Goal: Task Accomplishment & Management: Manage account settings

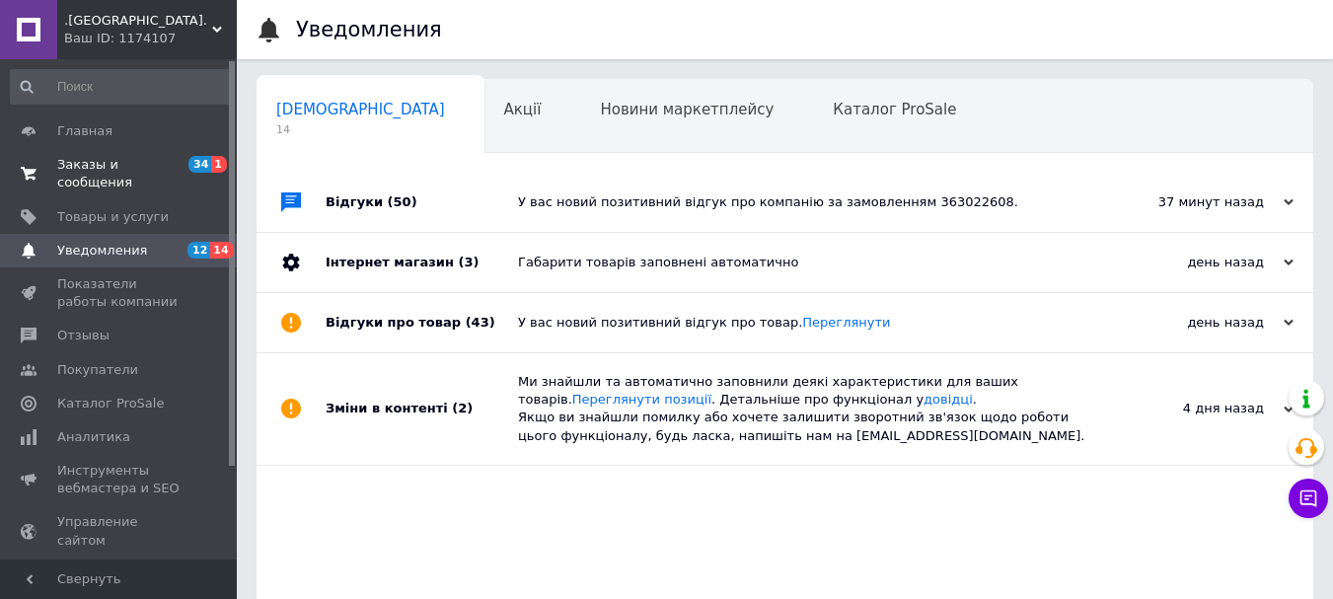
click at [102, 152] on link "Заказы и сообщения 34 1" at bounding box center [121, 173] width 243 height 51
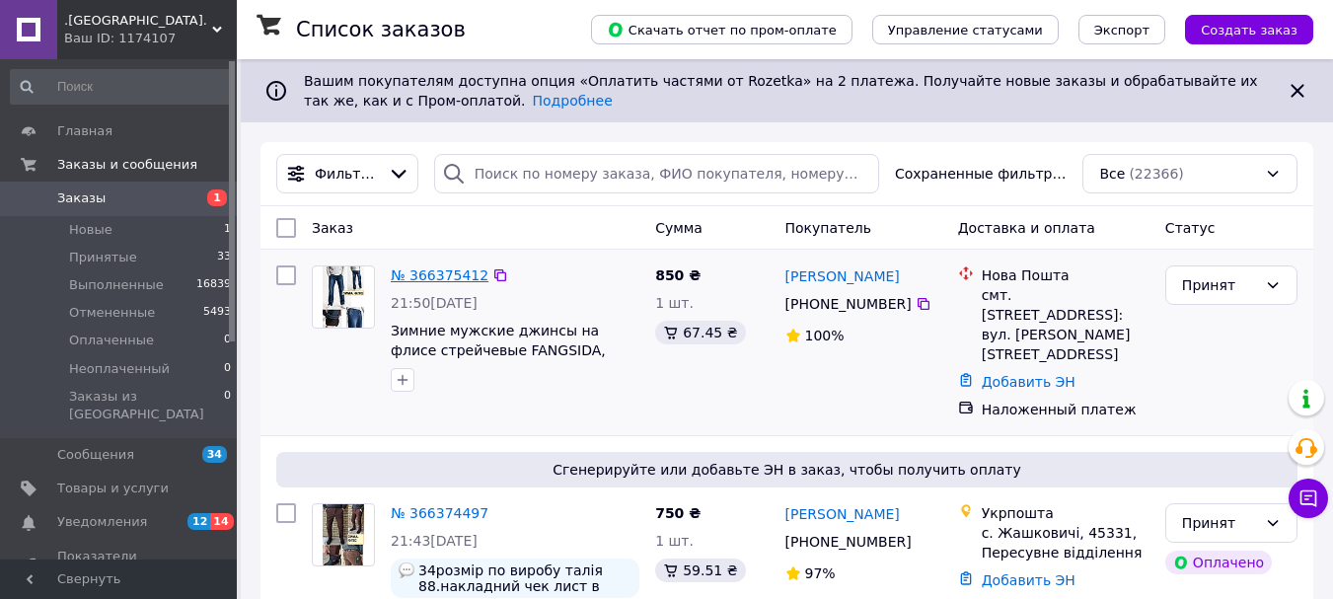
click at [429, 277] on link "№ 366375412" at bounding box center [440, 275] width 98 height 16
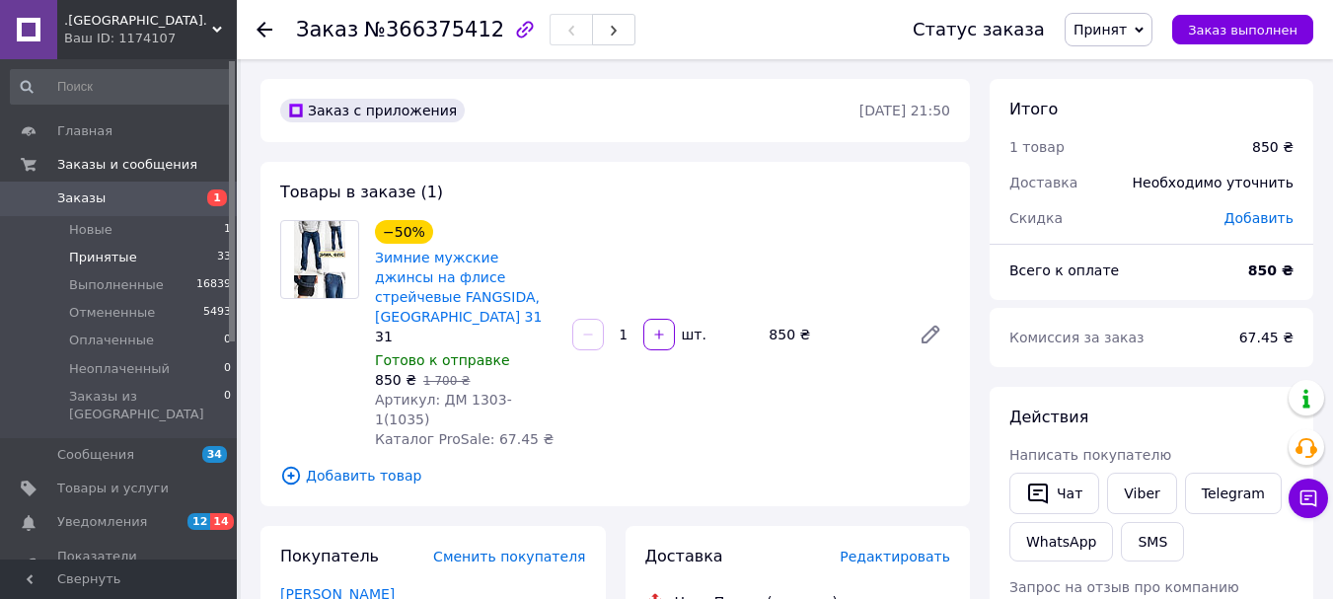
click at [104, 254] on span "Принятые" at bounding box center [103, 258] width 68 height 18
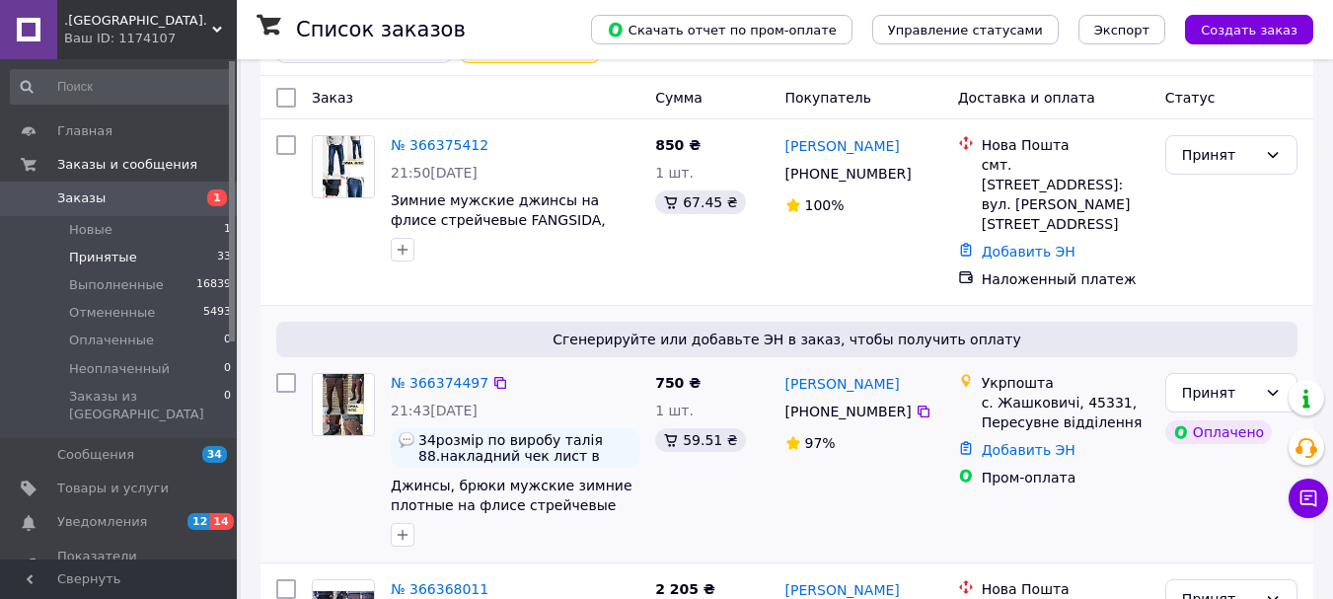
scroll to position [197, 0]
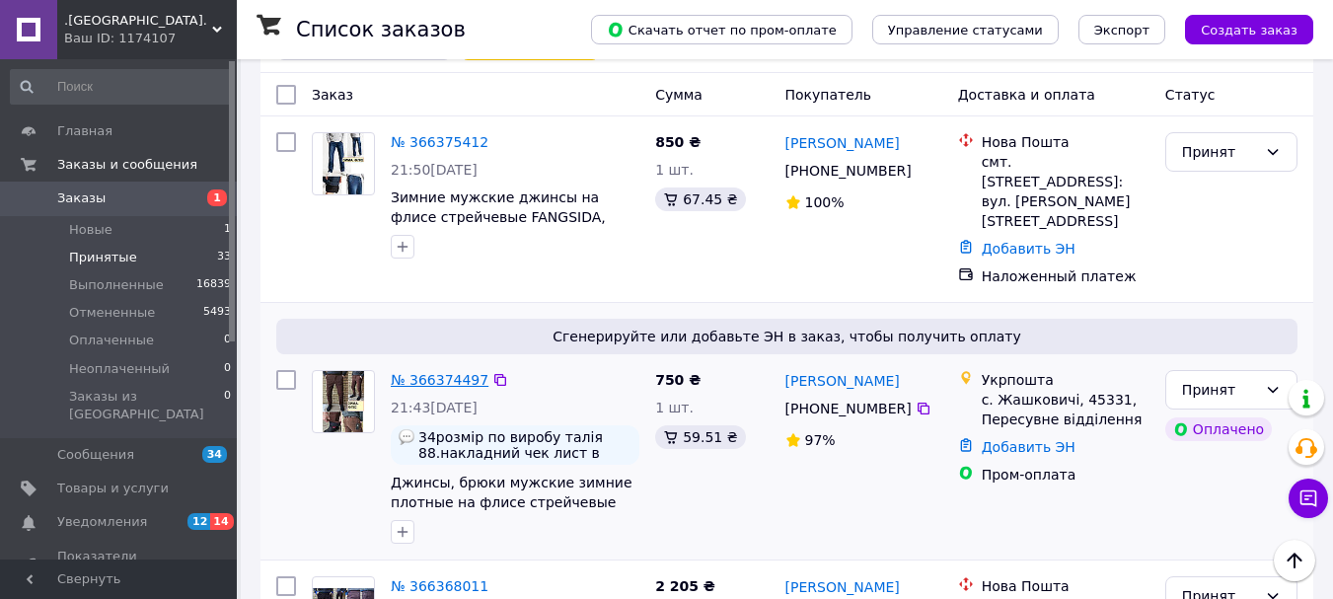
click at [451, 372] on link "№ 366374497" at bounding box center [440, 380] width 98 height 16
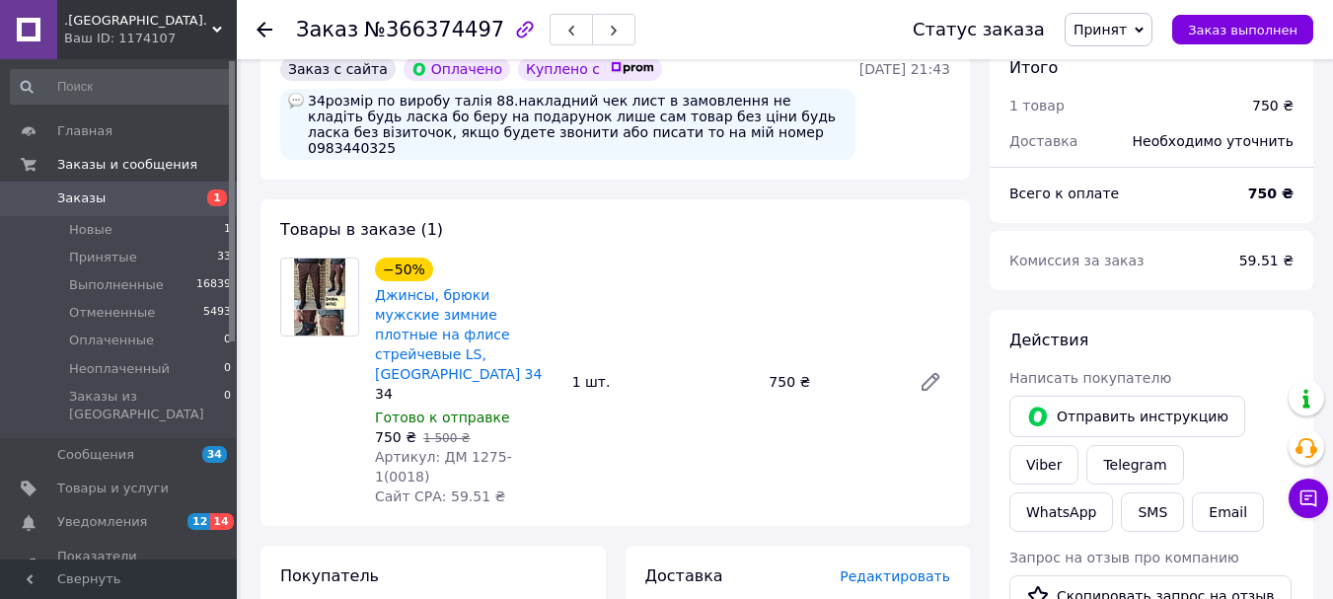
scroll to position [592, 0]
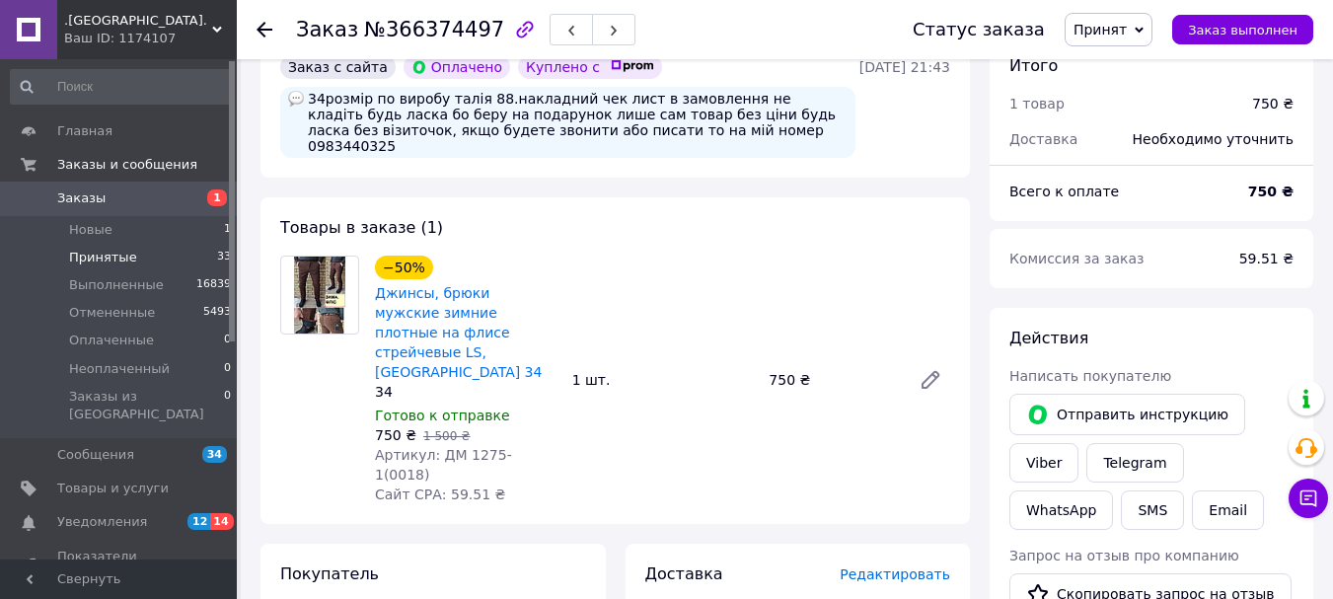
click at [89, 258] on span "Принятые" at bounding box center [103, 258] width 68 height 18
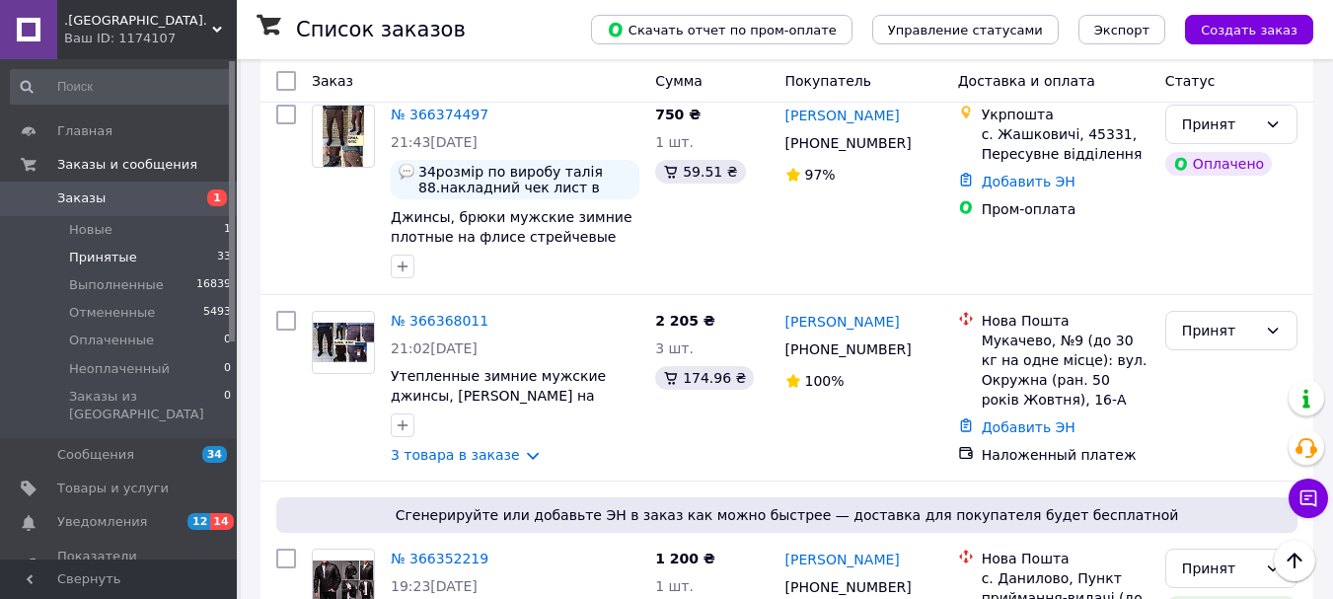
scroll to position [493, 0]
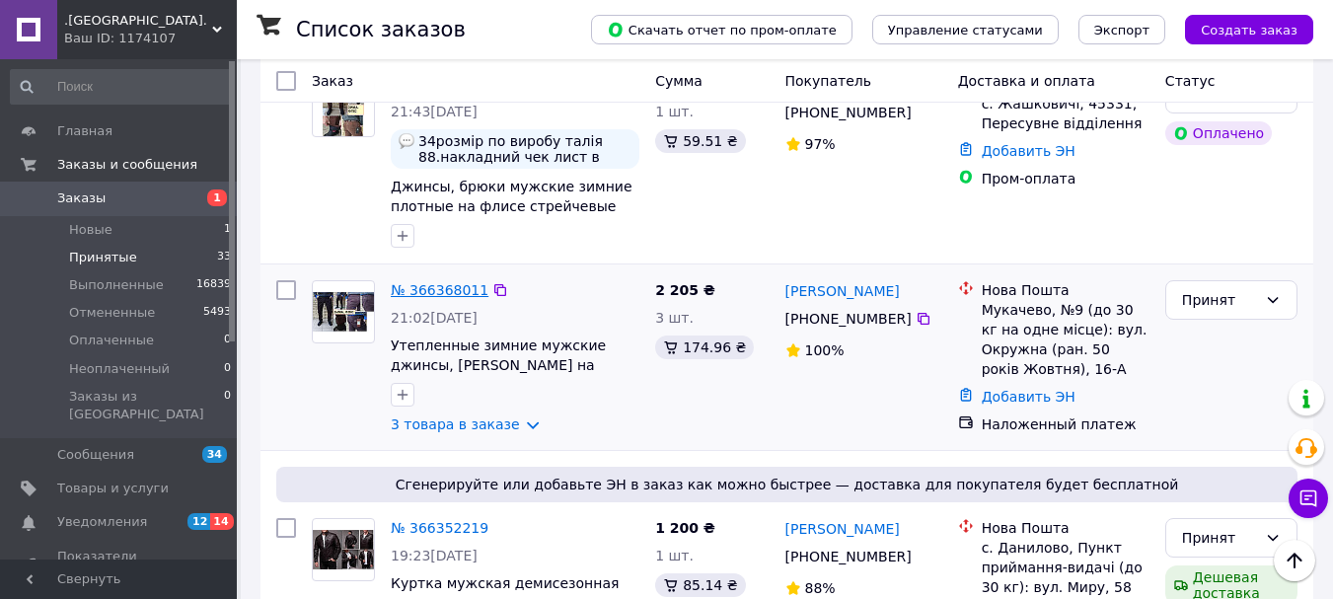
click at [430, 282] on link "№ 366368011" at bounding box center [440, 290] width 98 height 16
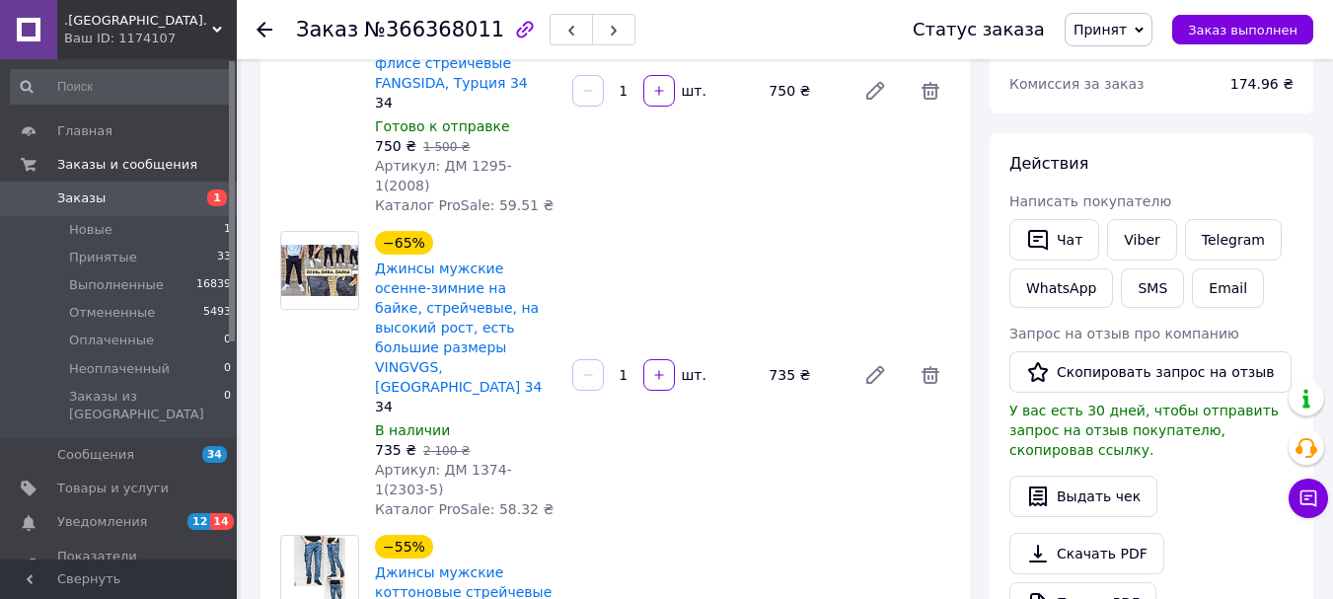
scroll to position [197, 0]
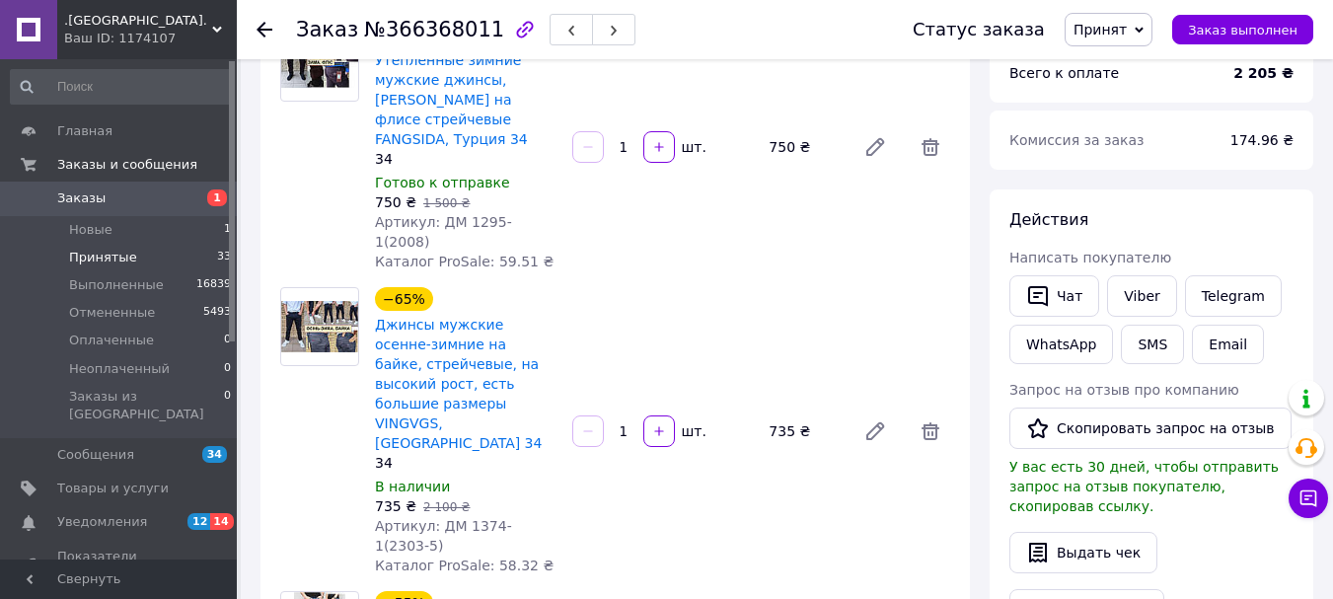
click at [107, 258] on span "Принятые" at bounding box center [103, 258] width 68 height 18
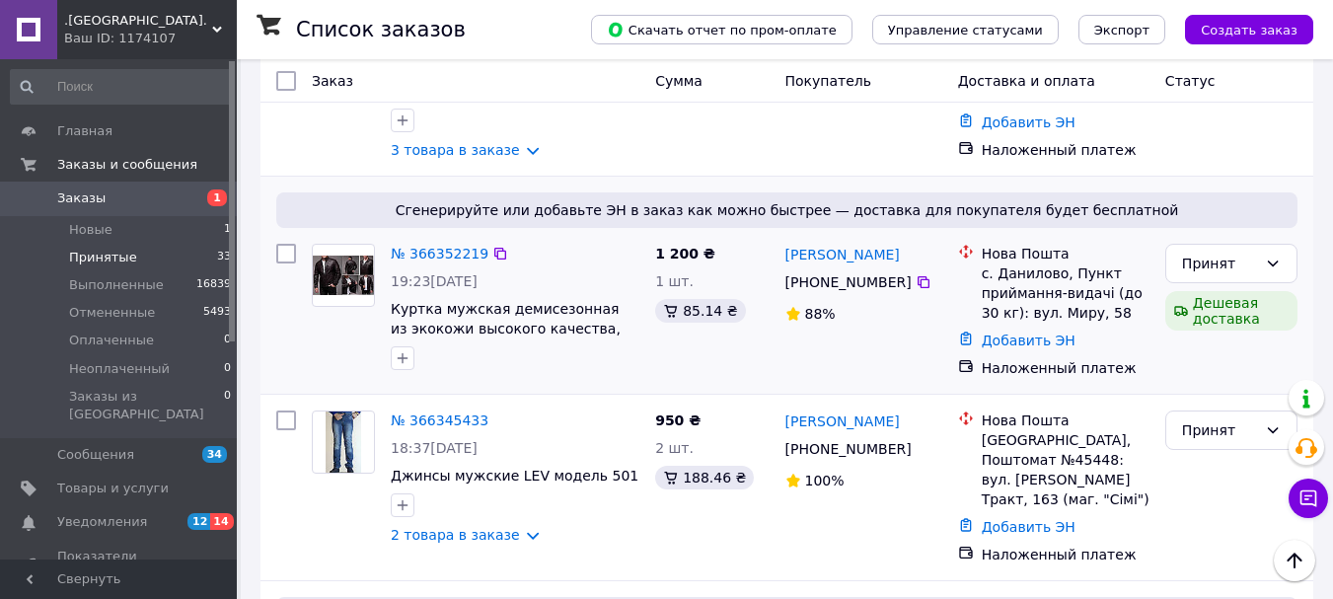
scroll to position [789, 0]
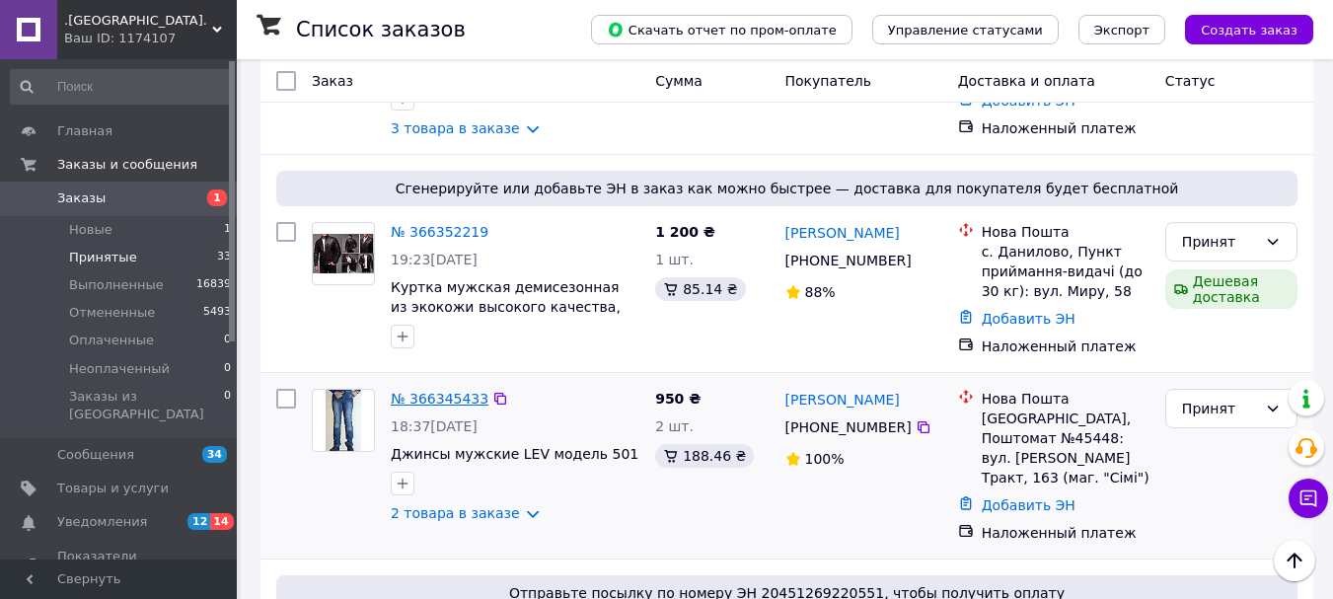
click at [441, 391] on link "№ 366345433" at bounding box center [440, 399] width 98 height 16
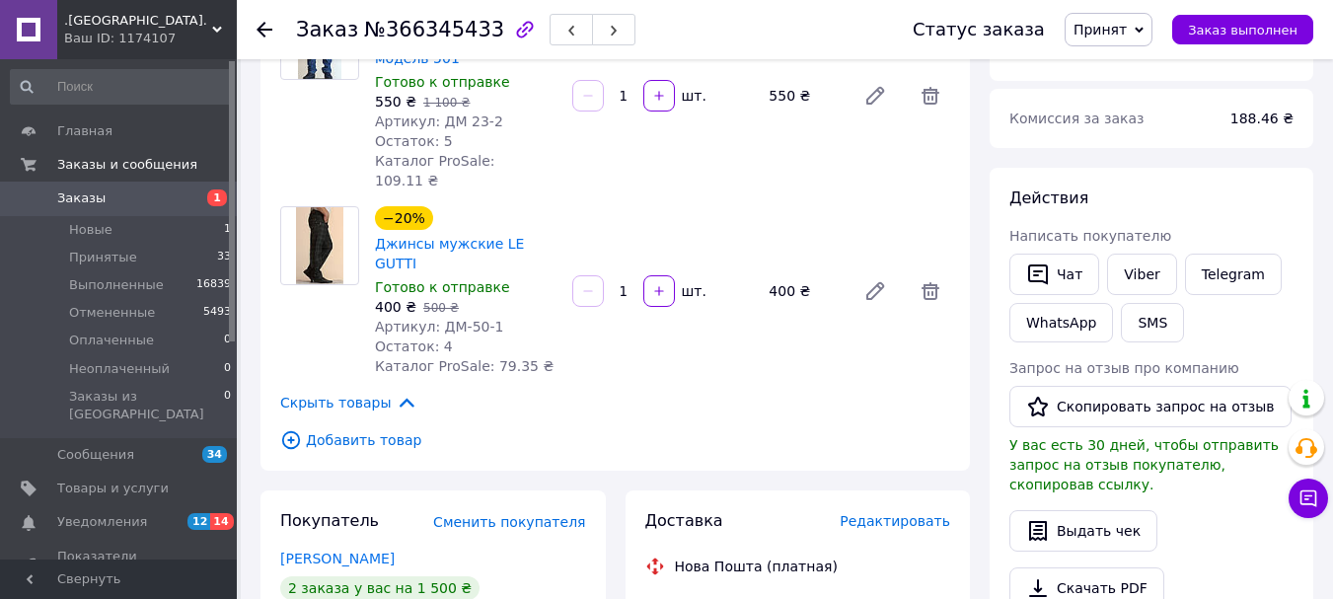
scroll to position [99, 0]
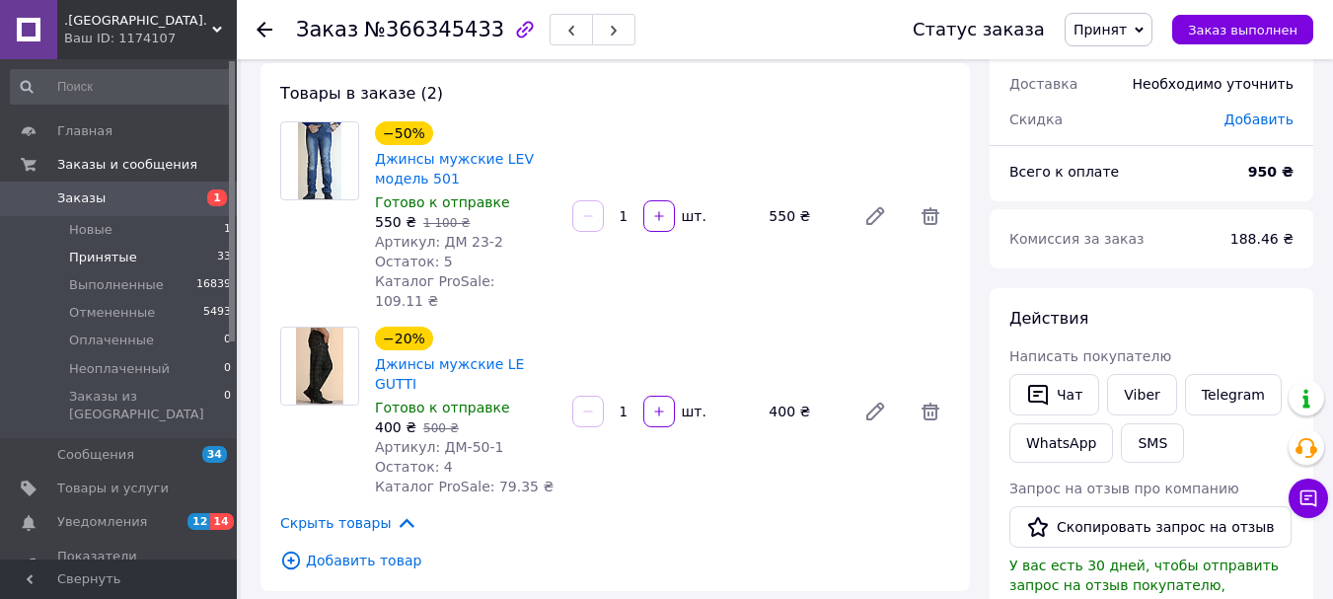
click at [117, 258] on span "Принятые" at bounding box center [103, 258] width 68 height 18
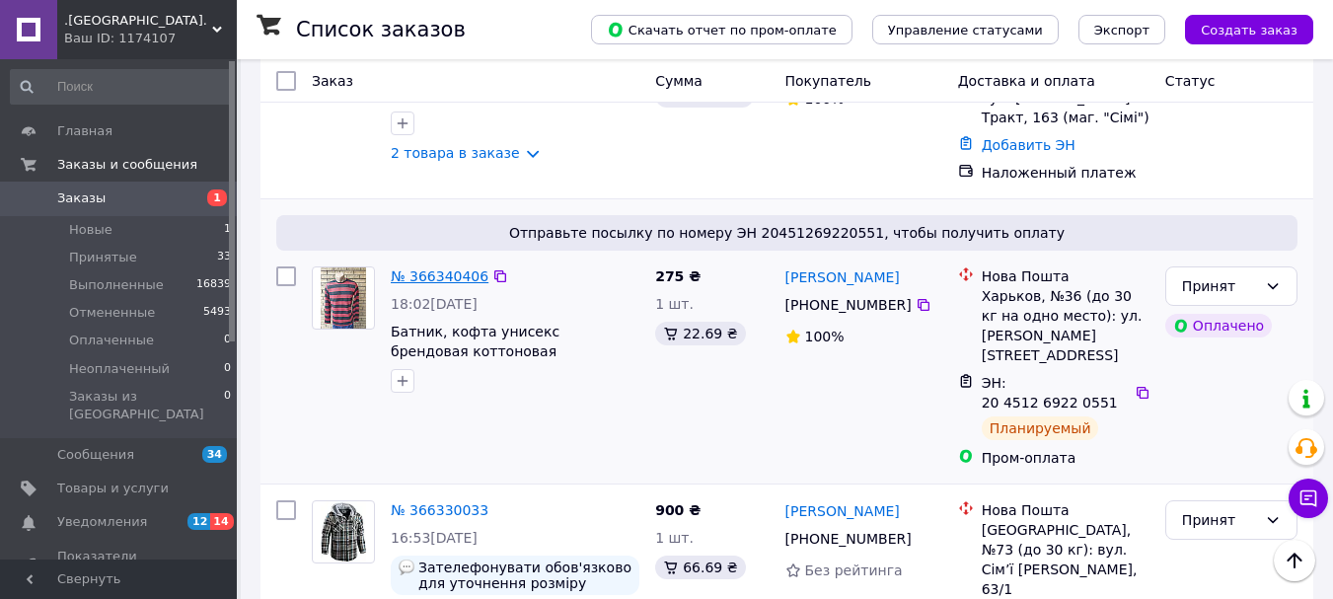
click at [442, 268] on link "№ 366340406" at bounding box center [440, 276] width 98 height 16
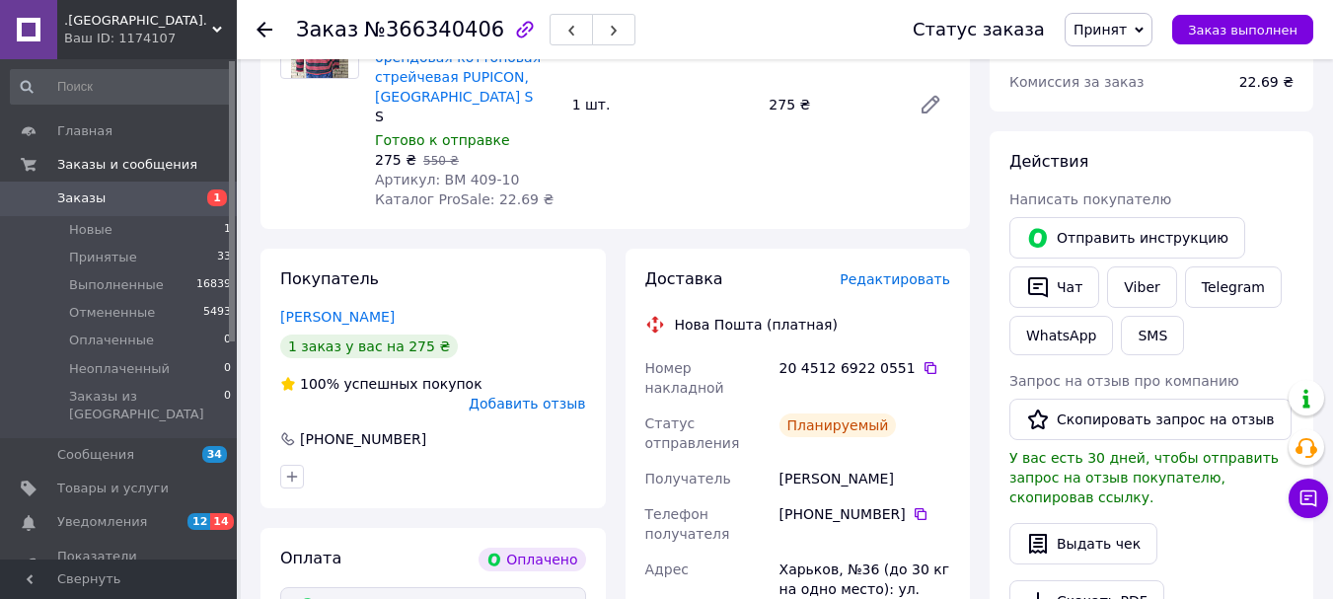
scroll to position [780, 0]
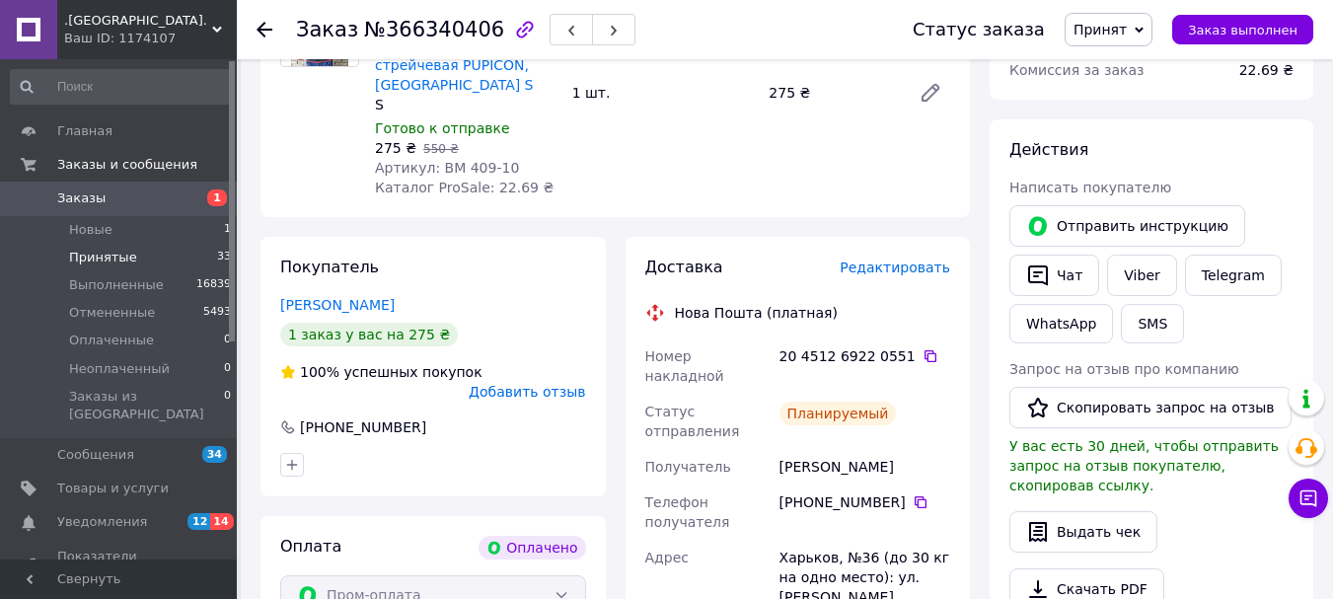
click at [90, 259] on span "Принятые" at bounding box center [103, 258] width 68 height 18
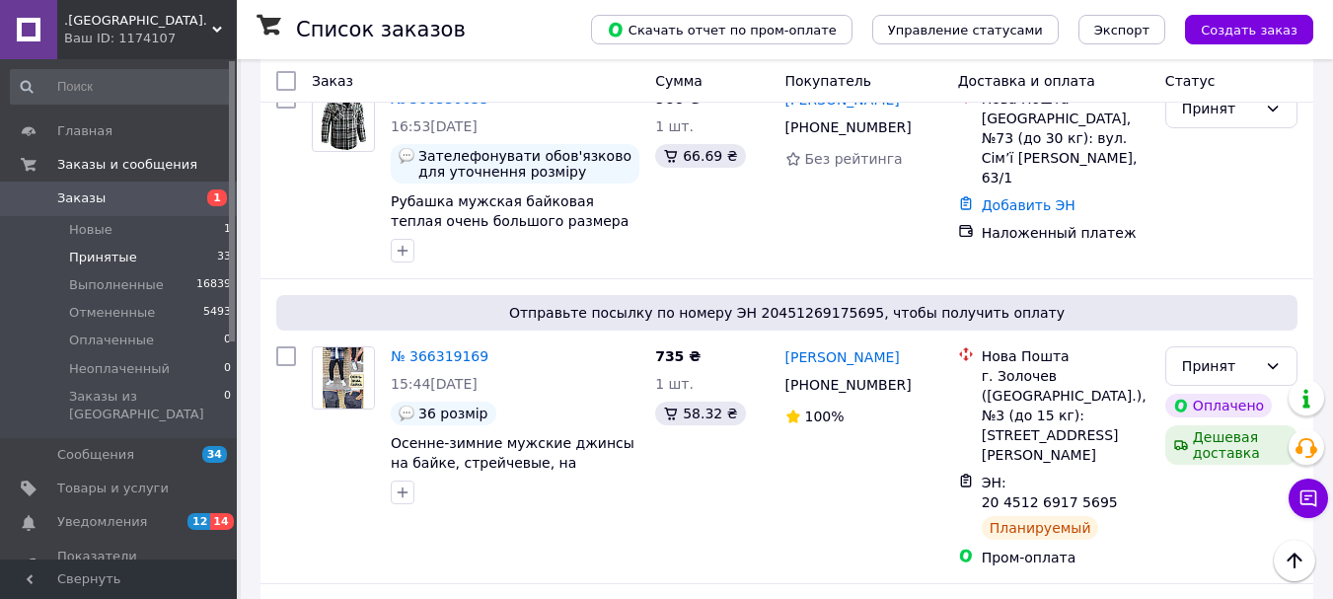
scroll to position [1480, 0]
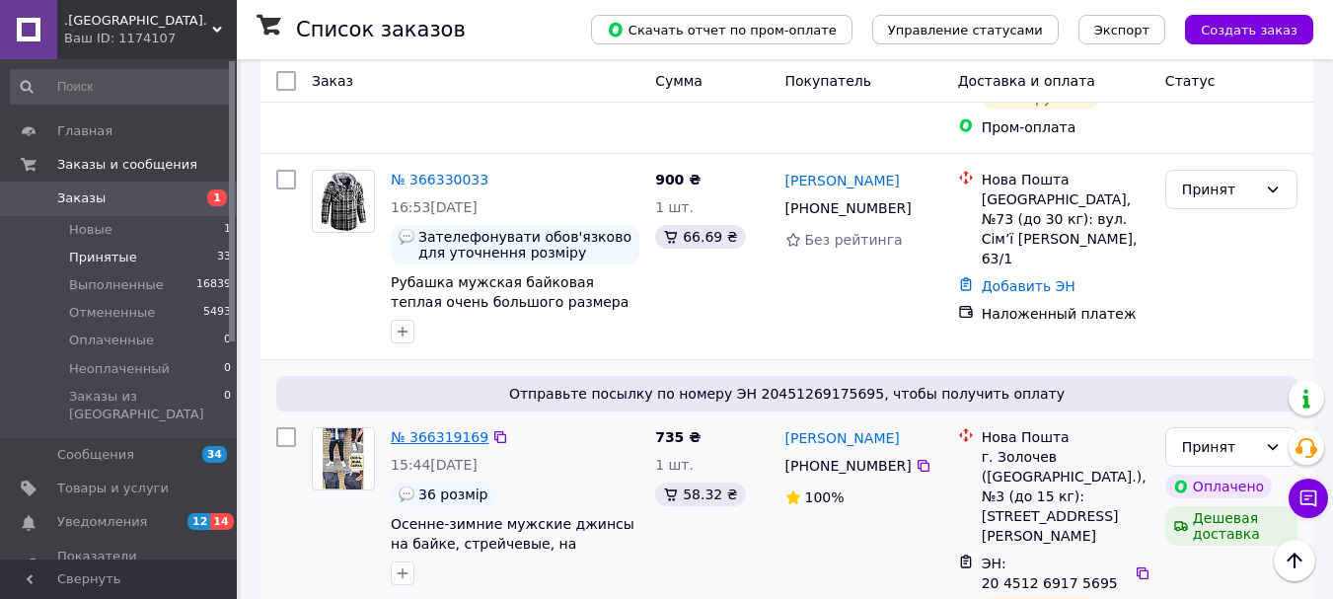
click at [424, 429] on link "№ 366319169" at bounding box center [440, 437] width 98 height 16
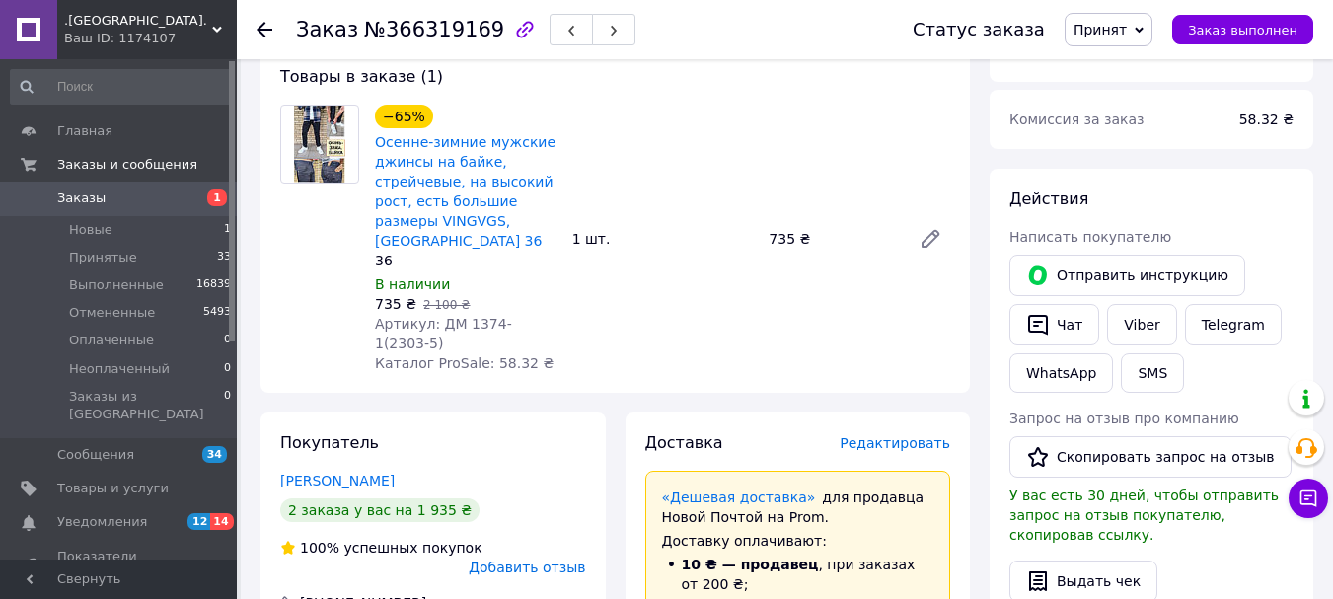
scroll to position [691, 0]
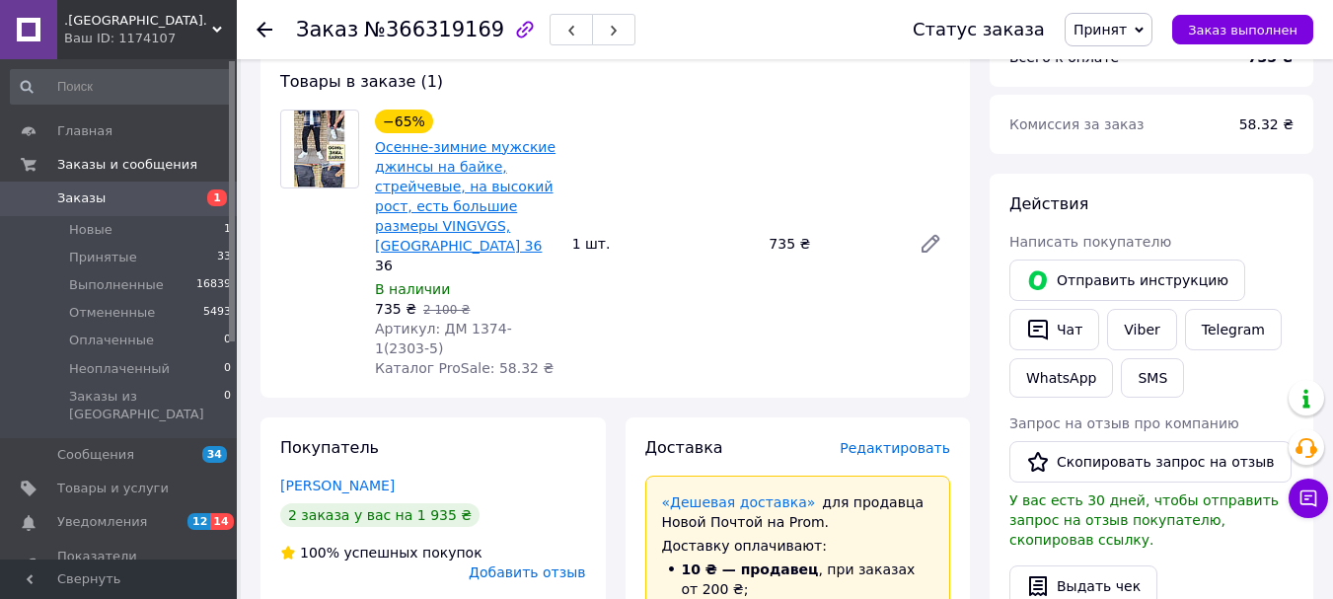
click at [428, 153] on link "Осенне-зимние мужские джинсы на байке, стрейчевые, на высокий рост, есть больши…" at bounding box center [465, 196] width 181 height 114
